Goal: Task Accomplishment & Management: Manage account settings

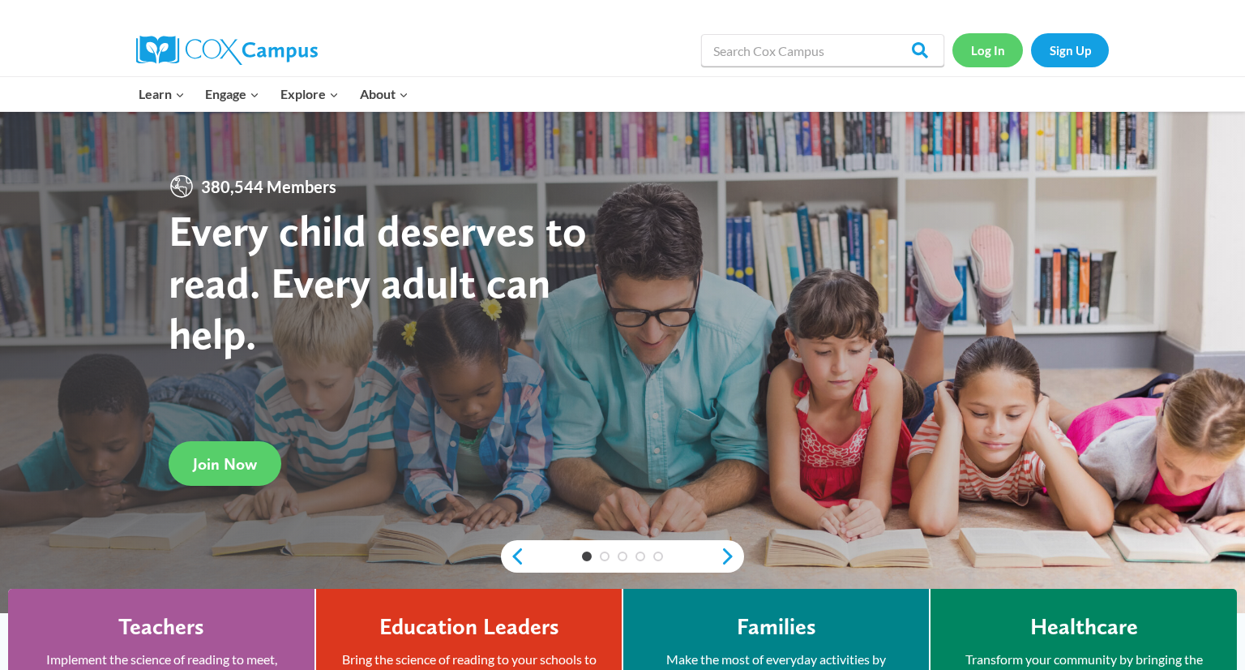
click at [993, 54] on link "Log In" at bounding box center [988, 49] width 71 height 33
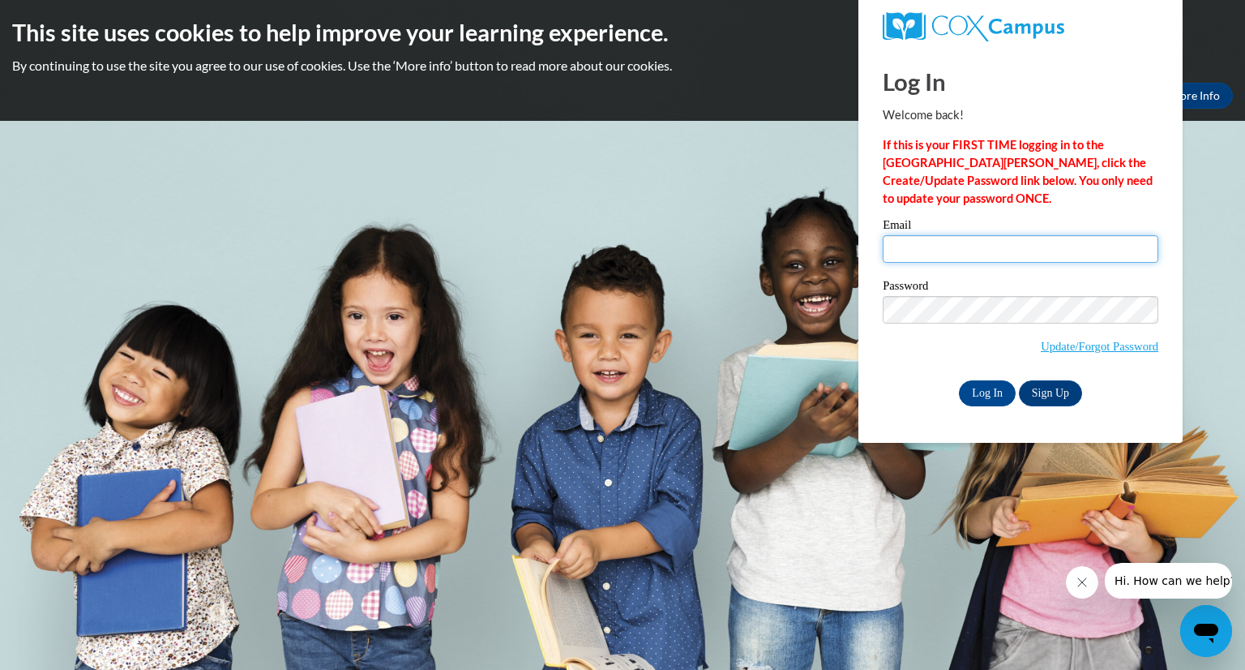
click at [982, 247] on input "Email" at bounding box center [1021, 249] width 276 height 28
type input "[EMAIL_ADDRESS][DOMAIN_NAME]"
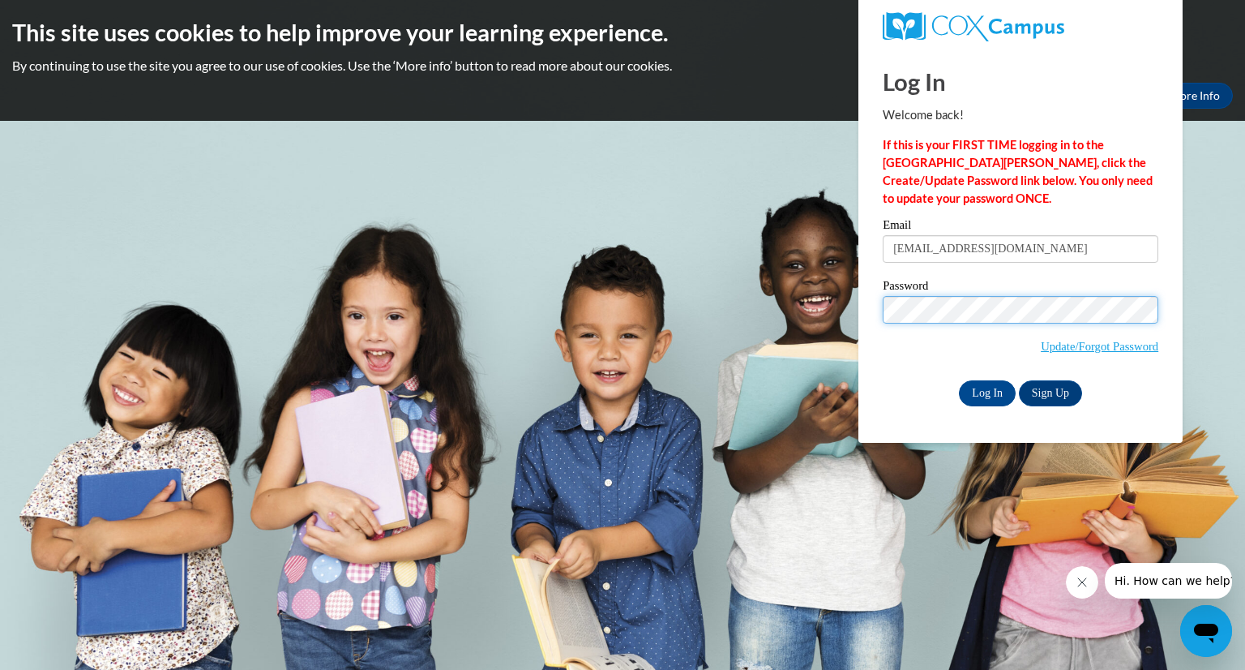
click at [959, 380] on input "Log In" at bounding box center [987, 393] width 57 height 26
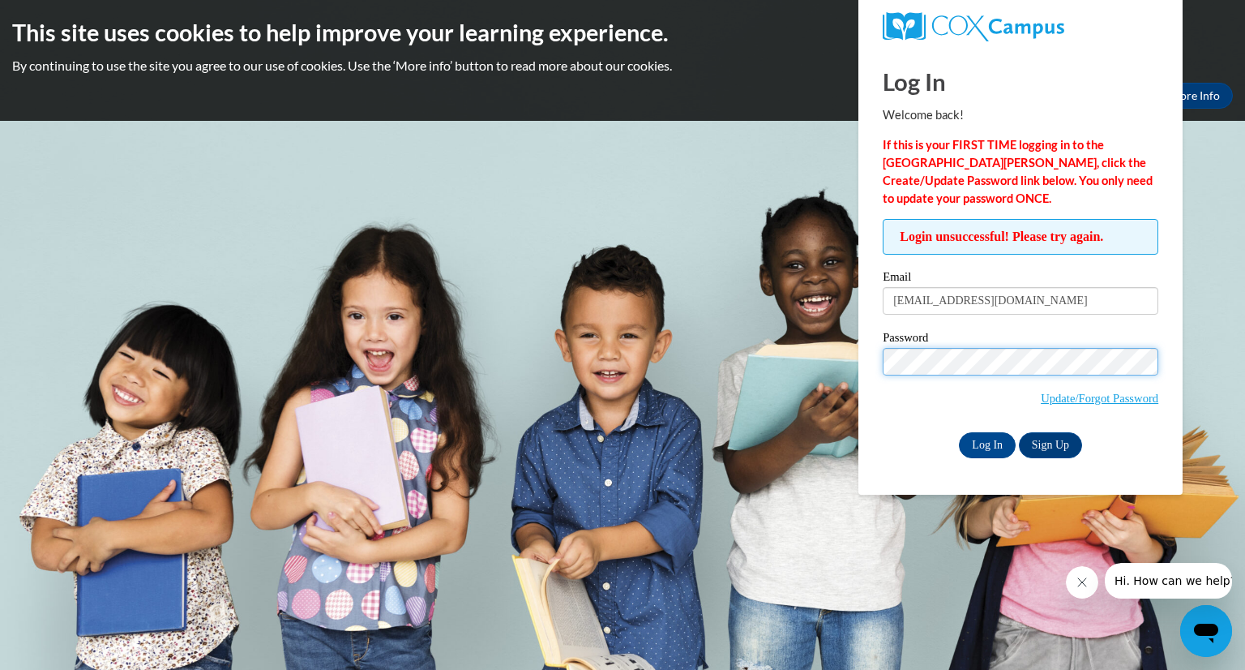
click at [959, 432] on input "Log In" at bounding box center [987, 445] width 57 height 26
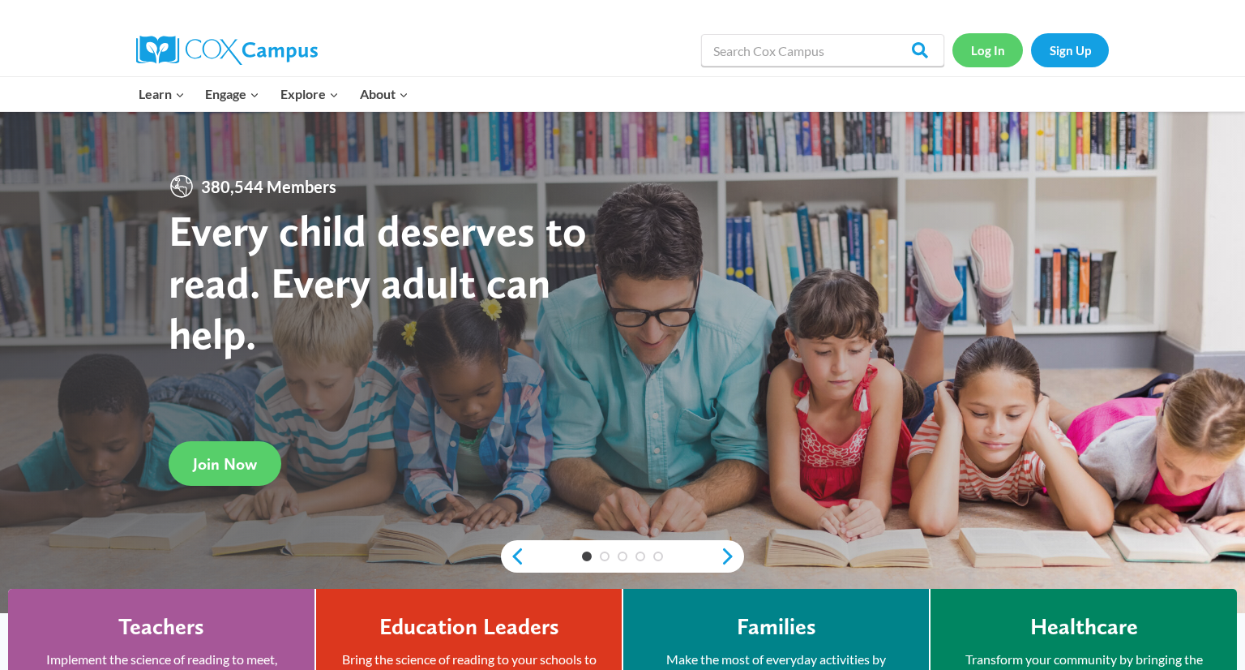
click at [998, 53] on link "Log In" at bounding box center [988, 49] width 71 height 33
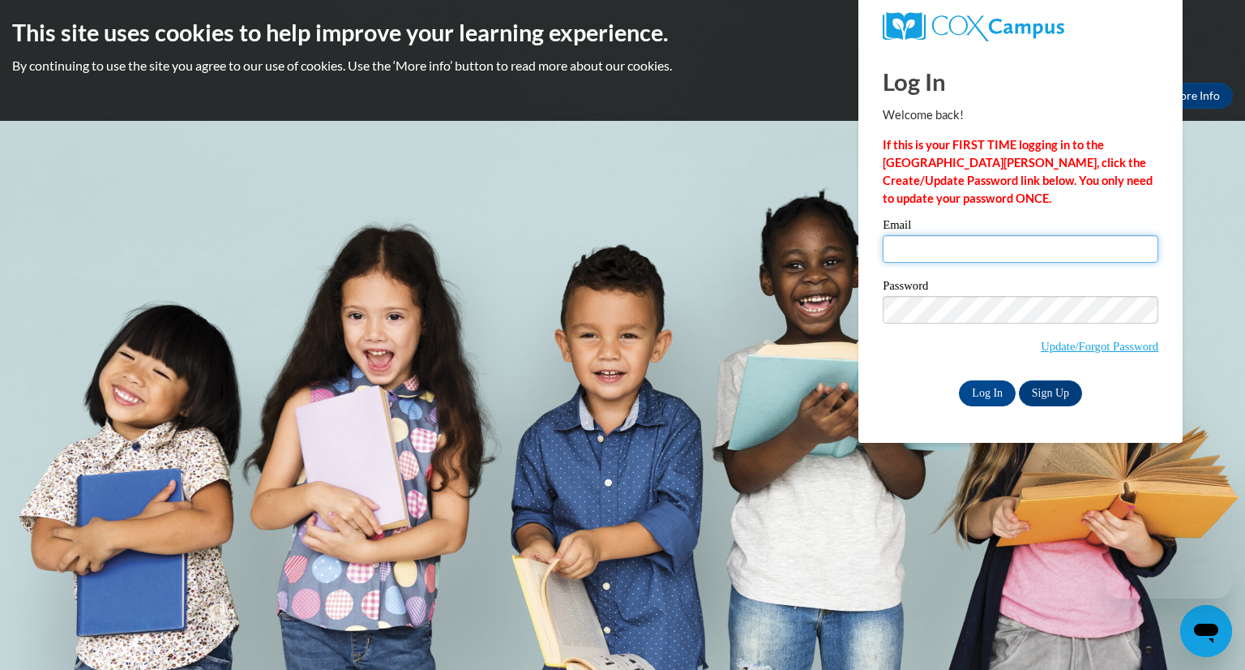
click at [940, 253] on input "Email" at bounding box center [1021, 249] width 276 height 28
type input "[EMAIL_ADDRESS][DOMAIN_NAME]"
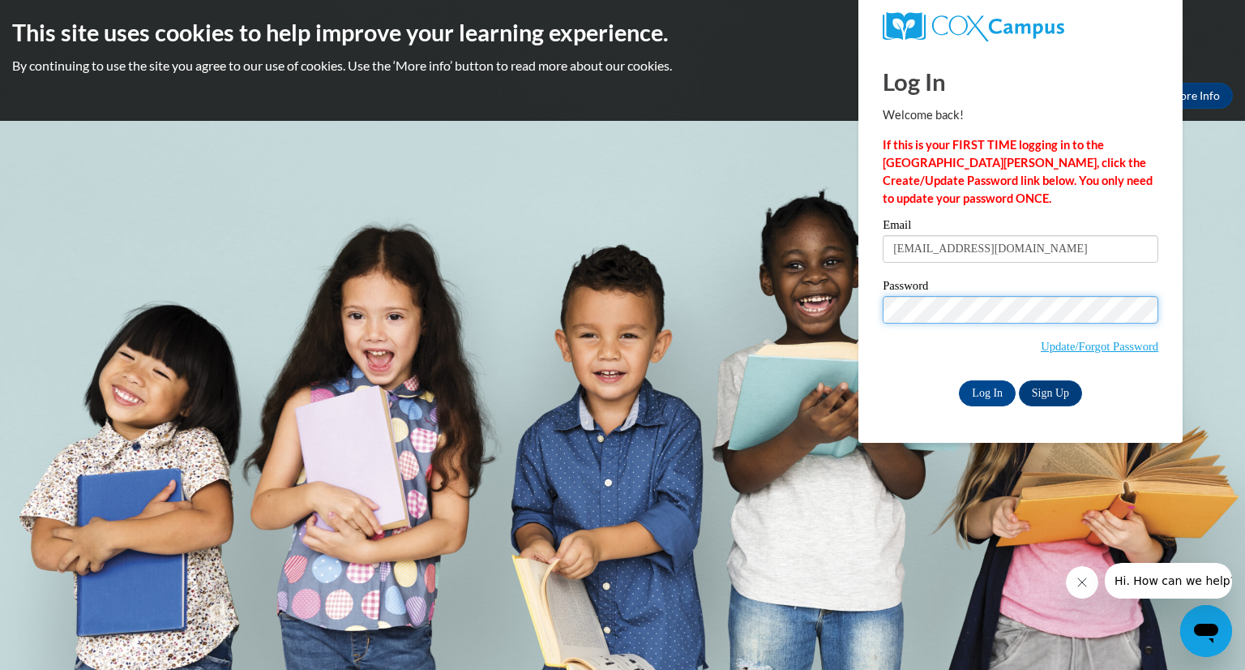
click at [959, 380] on input "Log In" at bounding box center [987, 393] width 57 height 26
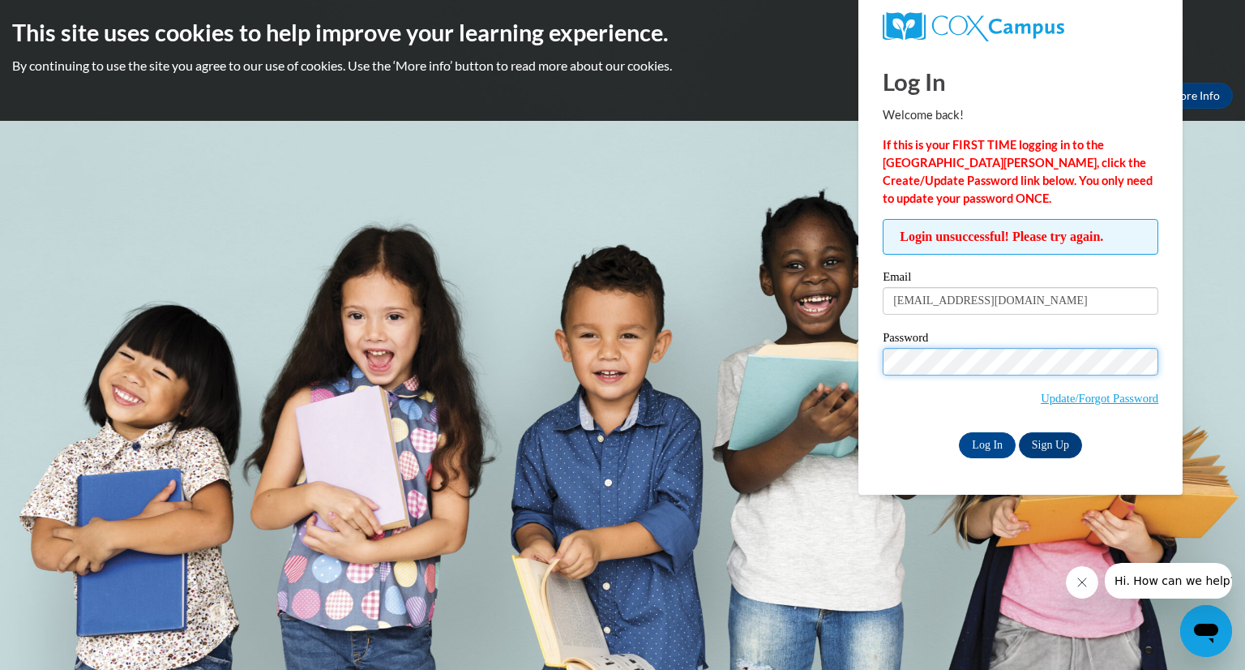
click at [959, 432] on input "Log In" at bounding box center [987, 445] width 57 height 26
click at [1044, 400] on link "Update/Forgot Password" at bounding box center [1100, 398] width 118 height 13
